Goal: Check status: Check status

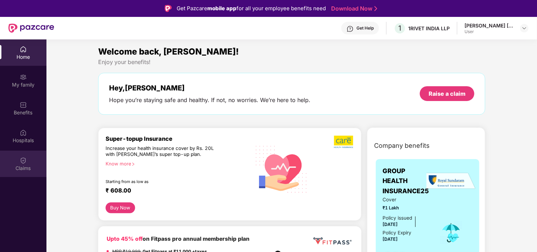
click at [23, 159] on img at bounding box center [23, 160] width 7 height 7
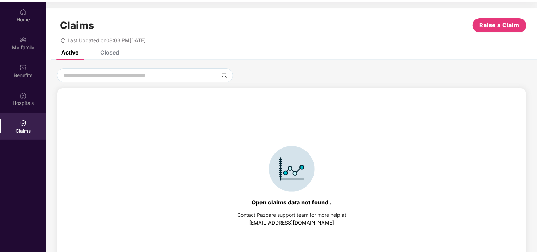
scroll to position [15, 0]
